Goal: Complete application form: Complete application form

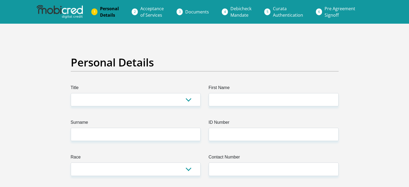
select select "Mrs"
click at [71, 93] on select "Mr Ms Mrs Dr Other" at bounding box center [136, 99] width 130 height 13
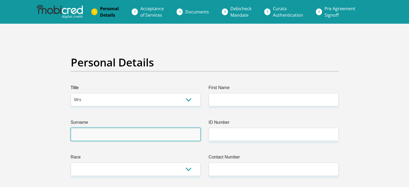
click at [140, 129] on input "Surname" at bounding box center [136, 134] width 130 height 13
type input "Mhlongo"
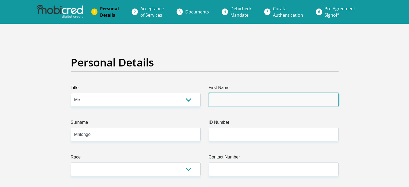
type input "Owami"
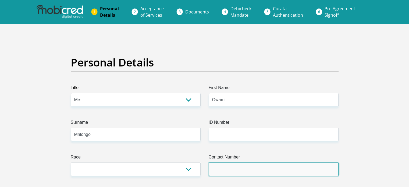
type input "0823145982"
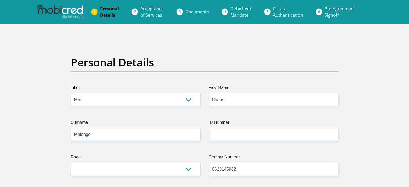
select select "ZAF"
type input "288 Avoca hills drive"
type input "Avoca hills drive"
type input "Durban"
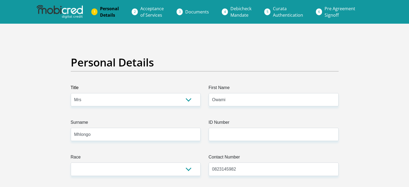
type input "Durban"
type input "4051"
click at [231, 103] on input "Owami" at bounding box center [274, 99] width 130 height 13
type input "O"
type input "thokozani"
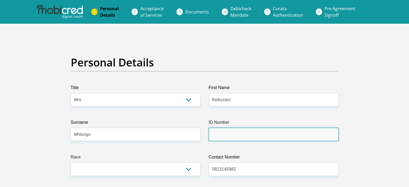
click at [264, 132] on input "ID Number" at bounding box center [274, 134] width 130 height 13
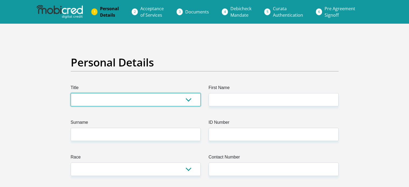
click at [152, 99] on select "Mr Ms Mrs Dr Other" at bounding box center [136, 99] width 130 height 13
select select "Ms"
click at [71, 93] on select "Mr Ms Mrs Dr Other" at bounding box center [136, 99] width 130 height 13
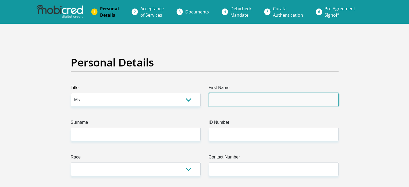
click at [277, 101] on input "First Name" at bounding box center [274, 99] width 130 height 13
type input "Thokozani"
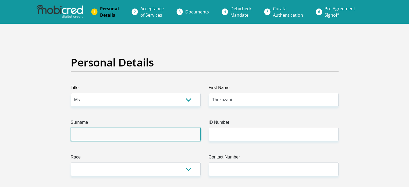
click at [144, 139] on input "Surname" at bounding box center [136, 134] width 130 height 13
type input "m"
type input "Mhlongo"
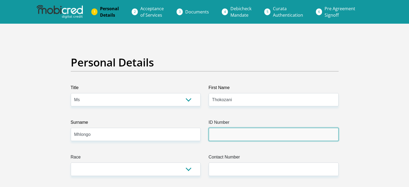
click at [242, 136] on input "ID Number" at bounding box center [274, 134] width 130 height 13
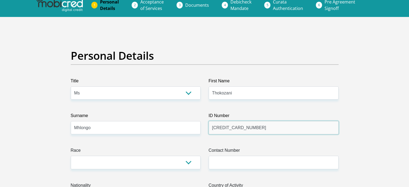
scroll to position [27, 0]
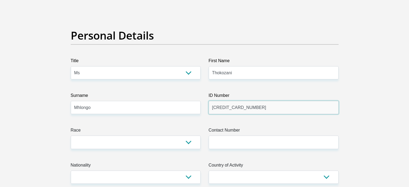
type input "5909270803080"
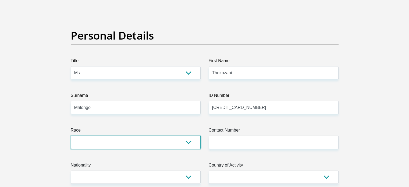
click at [89, 142] on select "Black Coloured Indian White Other" at bounding box center [136, 142] width 130 height 13
select select "1"
click at [71, 136] on select "Black Coloured Indian White Other" at bounding box center [136, 142] width 130 height 13
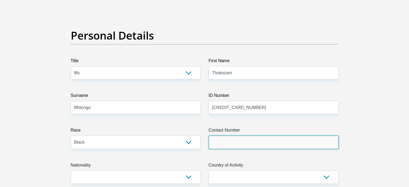
click at [220, 141] on input "Contact Number" at bounding box center [274, 142] width 130 height 13
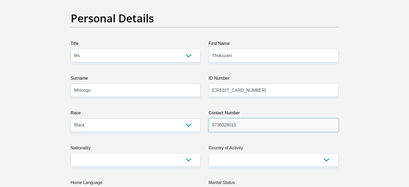
scroll to position [54, 0]
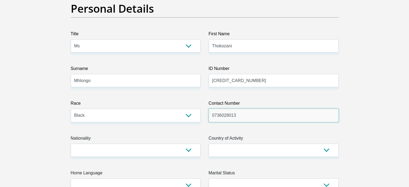
type input "0736028013"
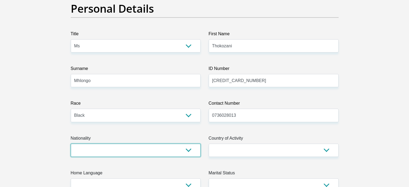
click at [148, 149] on select "South Africa Afghanistan Aland Islands Albania Algeria America Samoa American V…" at bounding box center [136, 150] width 130 height 13
select select "AFG"
click at [71, 144] on select "South Africa Afghanistan Aland Islands Albania Algeria America Samoa American V…" at bounding box center [136, 150] width 130 height 13
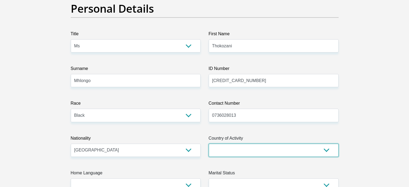
click at [276, 147] on select "South Africa Afghanistan Aland Islands Albania Algeria America Samoa American V…" at bounding box center [274, 150] width 130 height 13
select select "ZAF"
click at [209, 144] on select "South Africa Afghanistan Aland Islands Albania Algeria America Samoa American V…" at bounding box center [274, 150] width 130 height 13
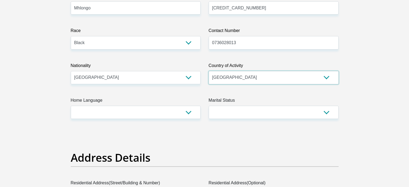
scroll to position [162, 0]
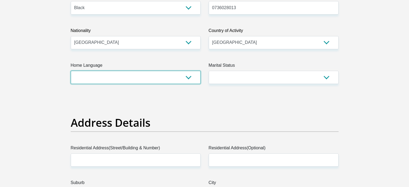
click at [165, 78] on select "Afrikaans English Sepedi South Ndebele Southern Sotho Swati Tsonga Tswana Venda…" at bounding box center [136, 77] width 130 height 13
click at [71, 71] on select "Afrikaans English Sepedi South Ndebele Southern Sotho Swati Tsonga Tswana Venda…" at bounding box center [136, 77] width 130 height 13
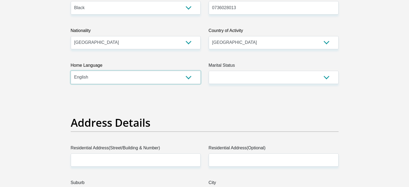
click at [134, 83] on select "Afrikaans English Sepedi South Ndebele Southern Sotho Swati Tsonga Tswana Venda…" at bounding box center [136, 77] width 130 height 13
select select "zul"
click at [71, 71] on select "Afrikaans English Sepedi South Ndebele Southern Sotho Swati Tsonga Tswana Venda…" at bounding box center [136, 77] width 130 height 13
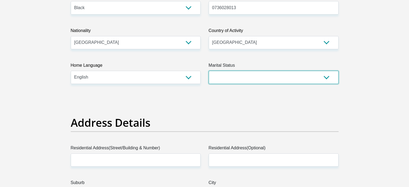
click at [237, 77] on select "Married ANC Single Divorced Widowed Married COP or Customary Law" at bounding box center [274, 77] width 130 height 13
select select "2"
click at [209, 71] on select "Married ANC Single Divorced Widowed Married COP or Customary Law" at bounding box center [274, 77] width 130 height 13
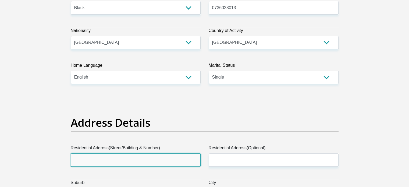
click at [124, 160] on input "Residential Address(Street/Building & Number)" at bounding box center [136, 159] width 130 height 13
type input "288 Avoca hills drive"
type input "Avoca hills drive"
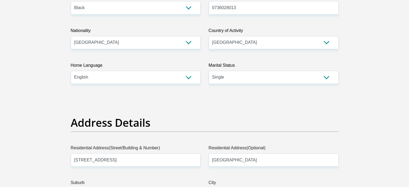
type input "Durban"
type input "4051"
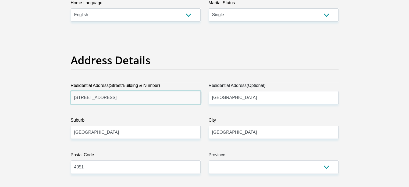
scroll to position [242, 0]
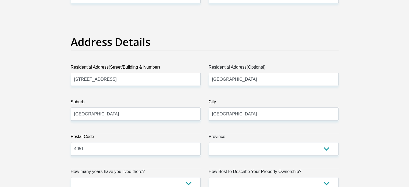
click at [257, 141] on label "Province" at bounding box center [274, 138] width 130 height 9
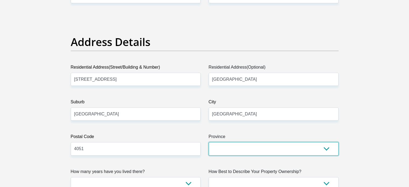
click at [257, 142] on select "Eastern Cape Free State Gauteng KwaZulu-Natal Limpopo Mpumalanga Northern Cape …" at bounding box center [274, 148] width 130 height 13
click at [256, 145] on select "Eastern Cape Free State Gauteng KwaZulu-Natal Limpopo Mpumalanga Northern Cape …" at bounding box center [274, 148] width 130 height 13
select select "KwaZulu-Natal"
click at [209, 142] on select "Eastern Cape Free State Gauteng KwaZulu-Natal Limpopo Mpumalanga Northern Cape …" at bounding box center [274, 148] width 130 height 13
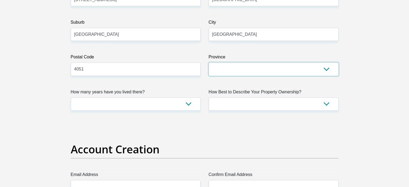
scroll to position [323, 0]
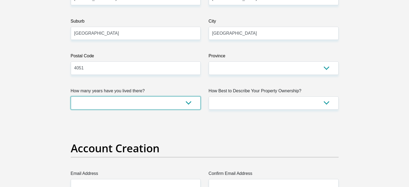
click at [127, 98] on select "less than 1 year 1-3 years 3-5 years 5+ years" at bounding box center [136, 102] width 130 height 13
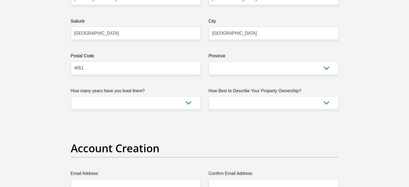
drag, startPoint x: 101, startPoint y: 150, endPoint x: 124, endPoint y: 135, distance: 27.2
click at [101, 150] on h2 "Account Creation" at bounding box center [205, 148] width 268 height 13
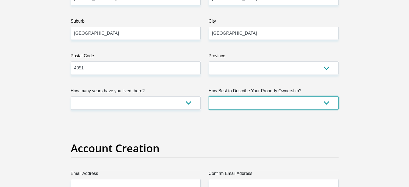
click at [214, 106] on select "Owned Rented Family Owned Company Dwelling" at bounding box center [274, 102] width 130 height 13
select select "Owned"
click at [209, 96] on select "Owned Rented Family Owned Company Dwelling" at bounding box center [274, 102] width 130 height 13
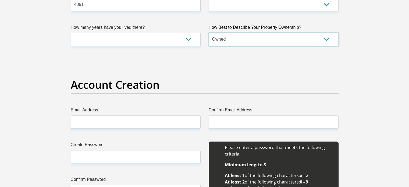
scroll to position [458, 0]
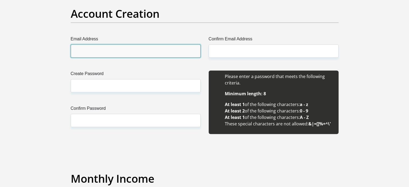
click at [146, 51] on input "Email Address" at bounding box center [136, 50] width 130 height 13
type input "owamimhlongo@icloud.com"
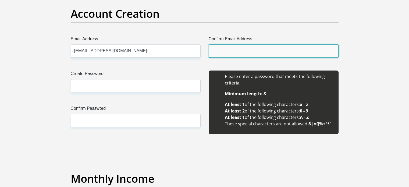
type input "owamimhlongo@icloud.com"
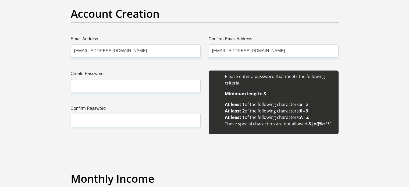
type input "Owami"
type input "Mhlongo"
type input "0823145982"
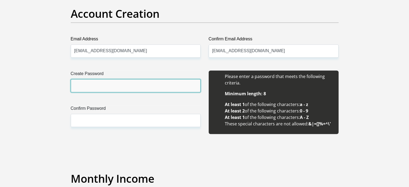
click at [137, 84] on input "Create Password" at bounding box center [136, 85] width 130 height 13
type input "Avocahills51."
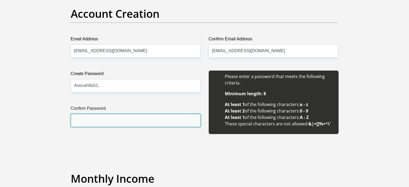
click at [123, 117] on input "Confirm Password" at bounding box center [136, 120] width 130 height 13
type input "Avocahills51."
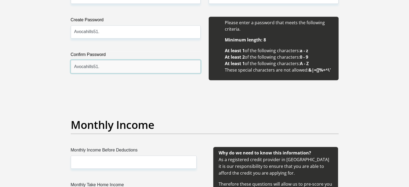
scroll to position [538, 0]
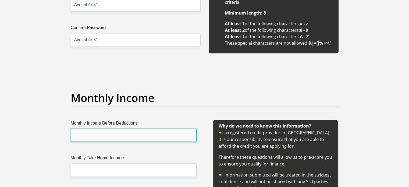
click at [122, 132] on input "Monthly Income Before Deductions" at bounding box center [134, 135] width 126 height 13
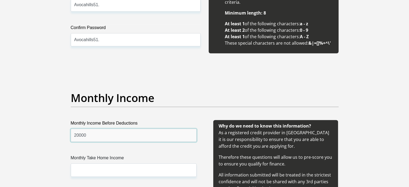
type input "20000"
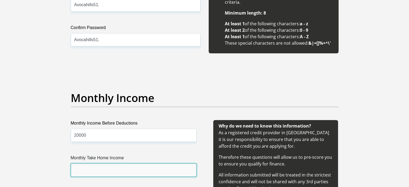
click at [103, 169] on input "Monthly Take Home Income" at bounding box center [134, 169] width 126 height 13
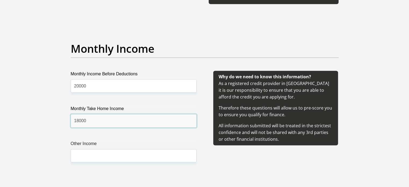
scroll to position [592, 0]
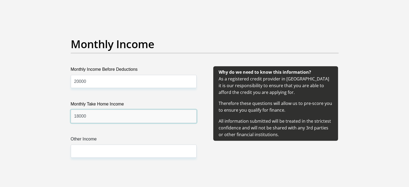
type input "18000"
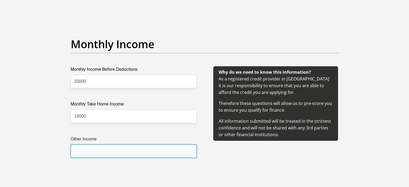
click at [102, 152] on input "Other Income" at bounding box center [134, 151] width 126 height 13
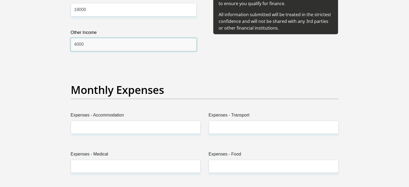
scroll to position [700, 0]
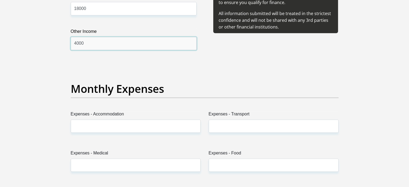
type input "4000"
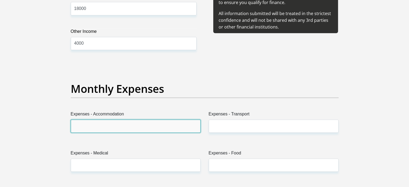
click at [127, 126] on input "Expenses - Accommodation" at bounding box center [136, 126] width 130 height 13
type input "0"
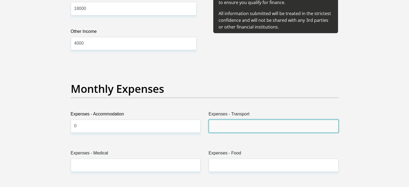
click at [215, 124] on input "Expenses - Transport" at bounding box center [274, 126] width 130 height 13
type input "400"
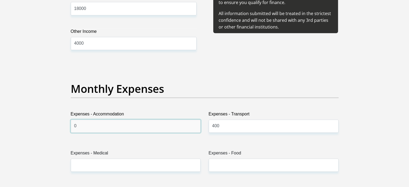
click at [169, 127] on input "0" at bounding box center [136, 126] width 130 height 13
click at [134, 174] on div "Expenses - Medical" at bounding box center [136, 163] width 138 height 26
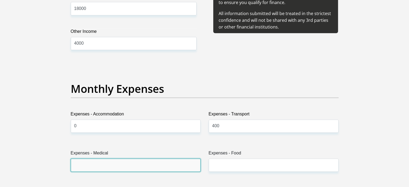
click at [131, 164] on input "Expenses - Medical" at bounding box center [136, 165] width 130 height 13
type input "0"
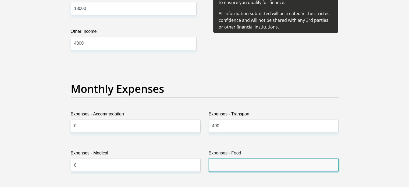
click at [283, 169] on input "Expenses - Food" at bounding box center [274, 165] width 130 height 13
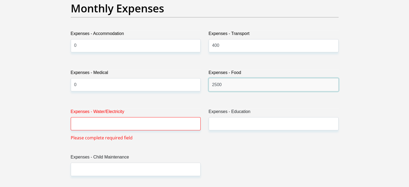
scroll to position [781, 0]
type input "2500"
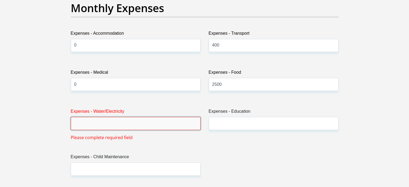
click at [162, 124] on input "Expenses - Water/Electricity" at bounding box center [136, 123] width 130 height 13
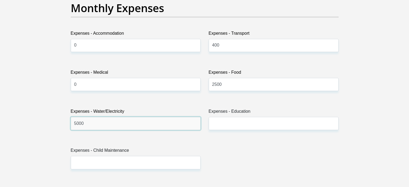
type input "5000"
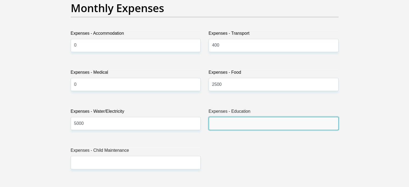
click at [233, 121] on input "Expenses - Education" at bounding box center [274, 123] width 130 height 13
type input "0"
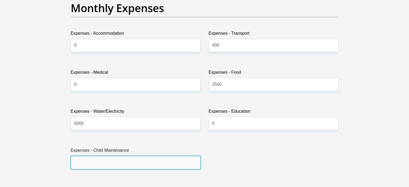
click at [161, 164] on input "Expenses - Child Maintenance" at bounding box center [136, 162] width 130 height 13
type input "0"
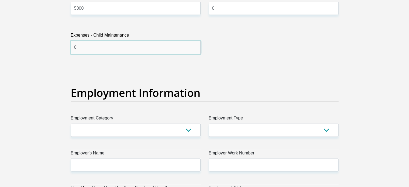
scroll to position [915, 0]
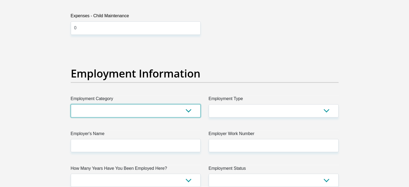
click at [136, 104] on select "AGRICULTURE ALCOHOL & TOBACCO CONSTRUCTION MATERIALS METALLURGY EQUIPMENT FOR R…" at bounding box center [136, 110] width 130 height 13
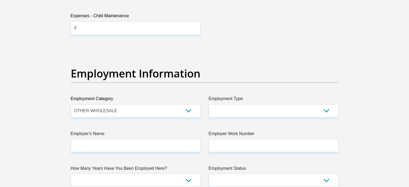
click at [231, 59] on div "Title Mr Ms Mrs Dr Other First Name Thokozani Surname Mhlongo ID Number 5909270…" at bounding box center [205, 45] width 276 height 1752
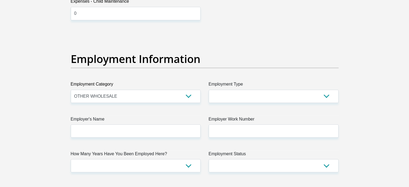
scroll to position [942, 0]
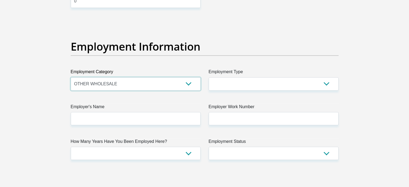
click at [172, 83] on select "AGRICULTURE ALCOHOL & TOBACCO CONSTRUCTION MATERIALS METALLURGY EQUIPMENT FOR R…" at bounding box center [136, 83] width 130 height 13
click at [192, 89] on select "AGRICULTURE ALCOHOL & TOBACCO CONSTRUCTION MATERIALS METALLURGY EQUIPMENT FOR R…" at bounding box center [136, 83] width 130 height 13
click at [190, 86] on select "AGRICULTURE ALCOHOL & TOBACCO CONSTRUCTION MATERIALS METALLURGY EQUIPMENT FOR R…" at bounding box center [136, 83] width 130 height 13
select select "53"
click at [71, 77] on select "AGRICULTURE ALCOHOL & TOBACCO CONSTRUCTION MATERIALS METALLURGY EQUIPMENT FOR R…" at bounding box center [136, 83] width 130 height 13
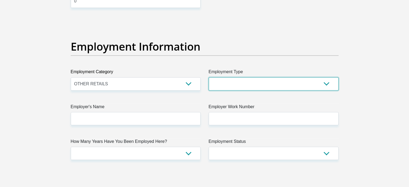
click at [239, 87] on select "College/Lecturer Craft Seller Creative Driver Executive Farmer Forces - Non Com…" at bounding box center [274, 83] width 130 height 13
select select "Pensioner"
click at [209, 77] on select "College/Lecturer Craft Seller Creative Driver Executive Farmer Forces - Non Com…" at bounding box center [274, 83] width 130 height 13
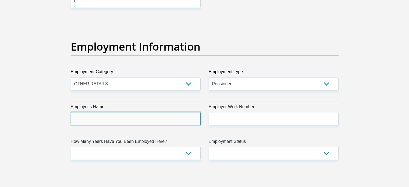
click at [182, 122] on input "Employer's Name" at bounding box center [136, 118] width 130 height 13
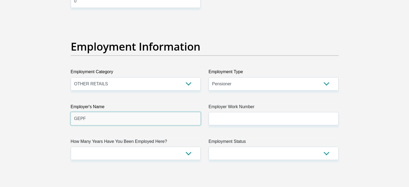
type input "GEPF"
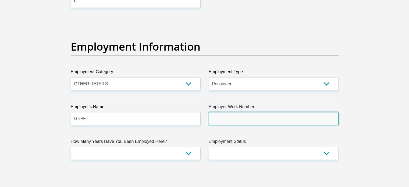
click at [226, 122] on input "Employer Work Number" at bounding box center [274, 118] width 130 height 13
type input "0823145982"
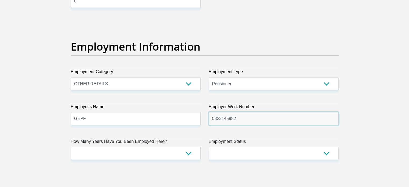
click at [249, 118] on input "0823145982" at bounding box center [274, 118] width 130 height 13
type input "0835662322"
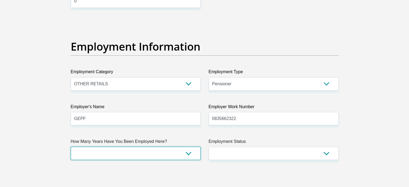
click at [102, 154] on select "less than 1 year 1-3 years 3-5 years 5+ years" at bounding box center [136, 153] width 130 height 13
select select "60"
click at [71, 147] on select "less than 1 year 1-3 years 3-5 years 5+ years" at bounding box center [136, 153] width 130 height 13
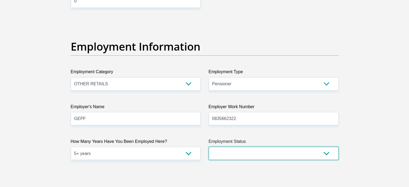
click at [268, 155] on select "Permanent/Full-time Part-time/Casual Contract Worker Self-Employed Housewife Re…" at bounding box center [274, 153] width 130 height 13
select select "6"
click at [209, 147] on select "Permanent/Full-time Part-time/Casual Contract Worker Self-Employed Housewife Re…" at bounding box center [274, 153] width 130 height 13
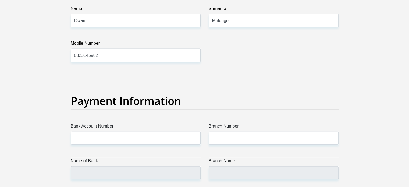
scroll to position [1184, 0]
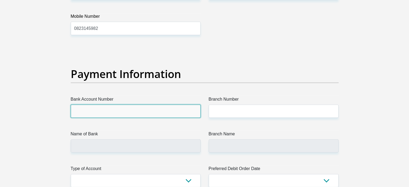
click at [111, 107] on input "Bank Account Number" at bounding box center [136, 111] width 130 height 13
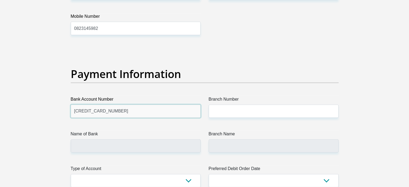
type input "4451430130975738"
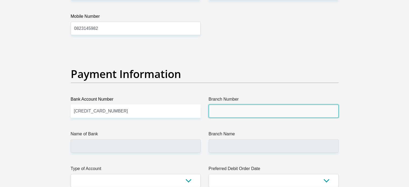
click at [222, 113] on input "Branch Number" at bounding box center [274, 111] width 130 height 13
type input "632005"
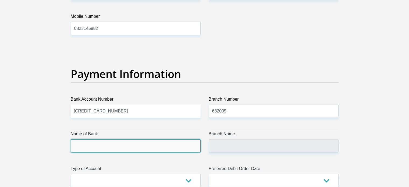
drag, startPoint x: 166, startPoint y: 145, endPoint x: 146, endPoint y: 154, distance: 22.1
click at [165, 147] on input "Name of Bank" at bounding box center [136, 145] width 130 height 13
type input "ABSA BANK"
type input "ABSA ELECTRONIC SETTLEMENT CNT"
click at [127, 150] on input "ABSA BANK" at bounding box center [136, 145] width 130 height 13
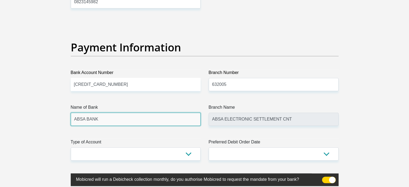
scroll to position [1211, 0]
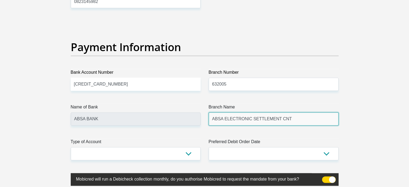
click at [237, 117] on input "ABSA ELECTRONIC SETTLEMENT CNT" at bounding box center [274, 119] width 130 height 13
click at [261, 121] on input "ABSA ELECTRONIC SETTLEMENT CNT" at bounding box center [274, 119] width 130 height 13
click at [279, 117] on input "ABSA ELECTRONIC SETTLEMENT CNT" at bounding box center [274, 119] width 130 height 13
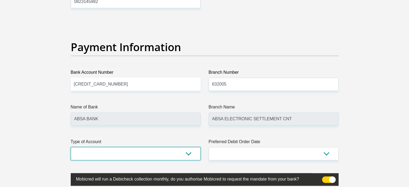
click at [160, 152] on select "Cheque Savings" at bounding box center [136, 153] width 130 height 13
select select "SAV"
click at [71, 147] on select "Cheque Savings" at bounding box center [136, 153] width 130 height 13
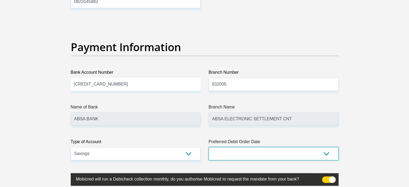
click at [235, 155] on select "1st 2nd 3rd 4th 5th 7th 18th 19th 20th 21st 22nd 23rd 24th 25th 26th 27th 28th …" at bounding box center [274, 153] width 130 height 13
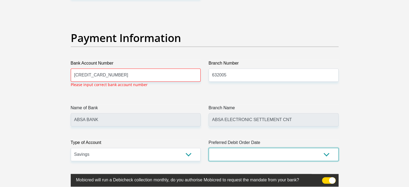
scroll to position [1221, 0]
select select "30"
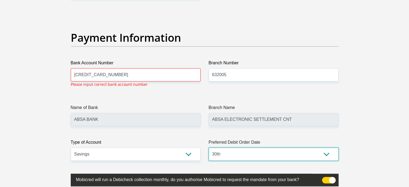
click at [209, 148] on select "1st 2nd 3rd 4th 5th 7th 18th 19th 20th 21st 22nd 23rd 24th 25th 26th 27th 28th …" at bounding box center [274, 154] width 130 height 13
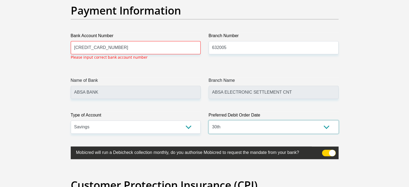
scroll to position [1248, 0]
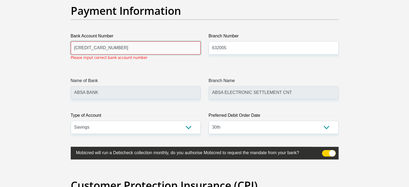
click at [137, 52] on input "4451430130975738" at bounding box center [136, 47] width 130 height 13
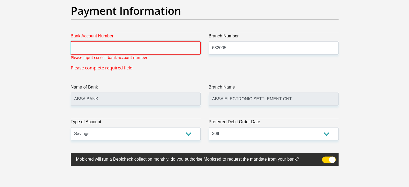
click at [97, 50] on input "Bank Account Number" at bounding box center [136, 47] width 130 height 13
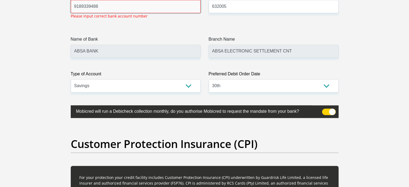
scroll to position [1302, 0]
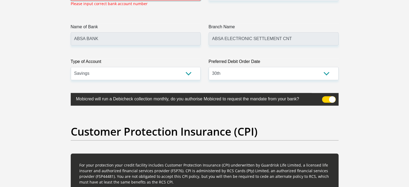
type input "9189339488"
click at [253, 69] on select "1st 2nd 3rd 4th 5th 7th 18th 19th 20th 21st 22nd 23rd 24th 25th 26th 27th 28th …" at bounding box center [274, 73] width 130 height 13
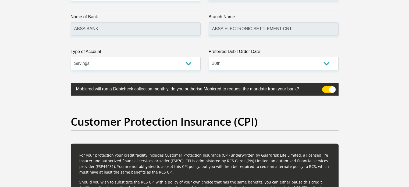
click at [195, 115] on h2 "Customer Protection Insurance (CPI)" at bounding box center [205, 121] width 268 height 13
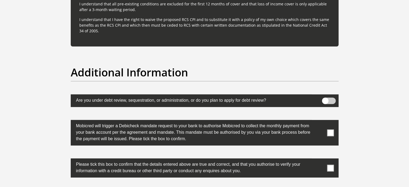
scroll to position [1490, 0]
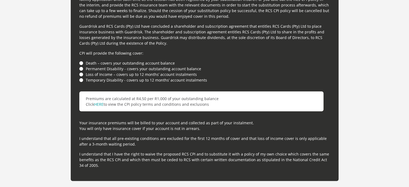
click at [80, 62] on li "Death – covers your outstanding account balance" at bounding box center [204, 63] width 251 height 6
click at [79, 69] on li "Permanent Disability - covers your outstanding account balance" at bounding box center [204, 69] width 251 height 6
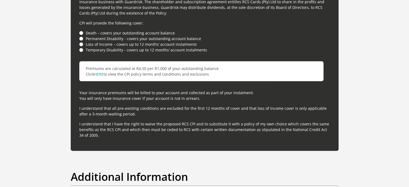
scroll to position [1571, 0]
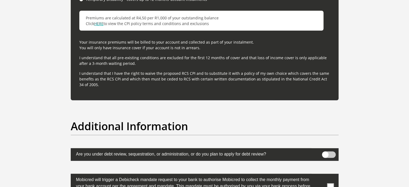
click at [101, 23] on link "HERE" at bounding box center [98, 23] width 9 height 5
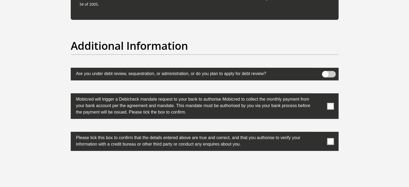
scroll to position [1651, 0]
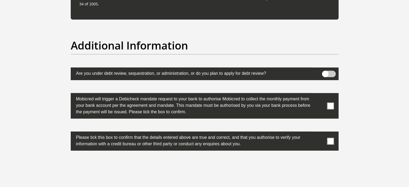
click at [329, 103] on span at bounding box center [330, 106] width 7 height 7
click at [320, 94] on input "checkbox" at bounding box center [320, 94] width 0 height 0
click at [332, 139] on span at bounding box center [330, 141] width 7 height 7
click at [320, 133] on input "checkbox" at bounding box center [320, 133] width 0 height 0
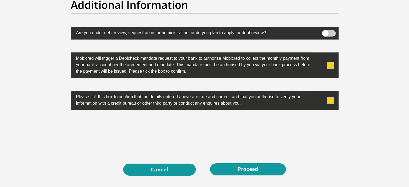
scroll to position [1705, 0]
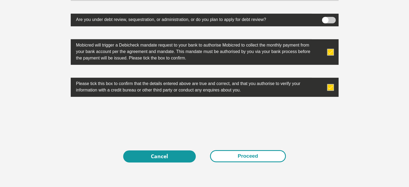
click at [220, 156] on button "Proceed" at bounding box center [248, 156] width 76 height 12
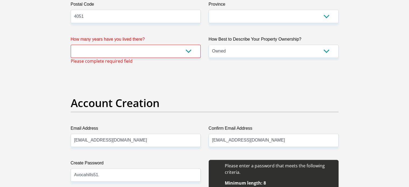
scroll to position [352, 0]
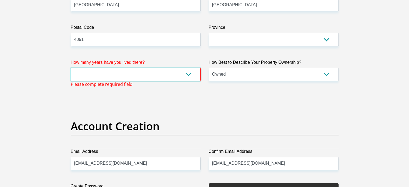
click at [109, 73] on select "less than 1 year 1-3 years 3-5 years 5+ years" at bounding box center [136, 74] width 130 height 13
select select "5"
click at [71, 68] on select "less than 1 year 1-3 years 3-5 years 5+ years" at bounding box center [136, 74] width 130 height 13
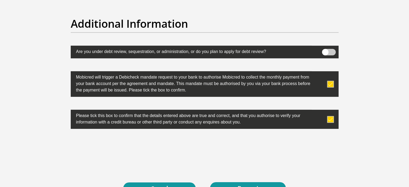
scroll to position [1743, 0]
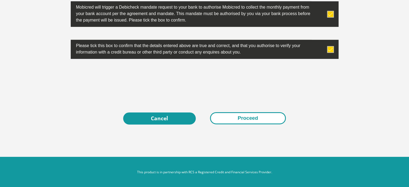
click at [232, 121] on button "Proceed" at bounding box center [248, 118] width 76 height 12
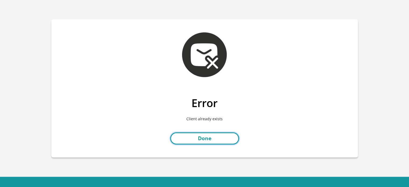
click at [208, 135] on link "Done" at bounding box center [204, 138] width 69 height 12
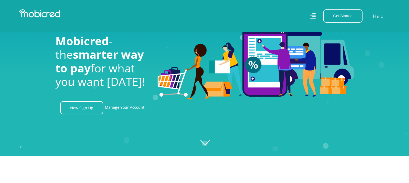
scroll to position [0, 383]
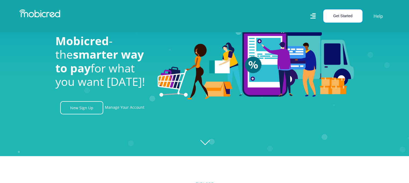
click at [348, 16] on button "Get Started" at bounding box center [343, 15] width 39 height 13
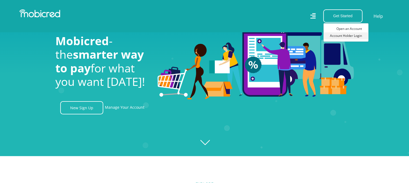
click at [349, 37] on link "Account Holder Login" at bounding box center [346, 35] width 45 height 7
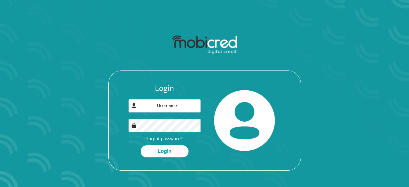
click at [167, 117] on div "Login Forgot password? Login" at bounding box center [165, 121] width 80 height 74
click at [170, 108] on input "email" at bounding box center [165, 105] width 72 height 13
type input "owamimhlongo@icloud.com"
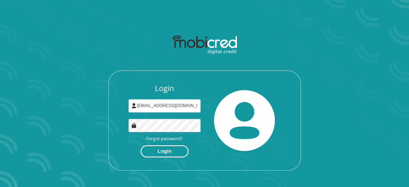
click at [167, 155] on button "Login" at bounding box center [165, 151] width 48 height 12
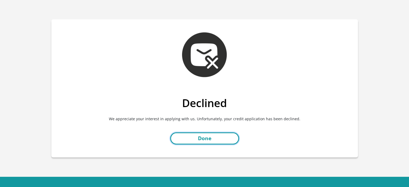
click at [210, 137] on link "Done" at bounding box center [204, 138] width 69 height 12
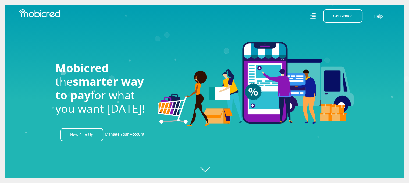
scroll to position [0, 383]
